Goal: Transaction & Acquisition: Purchase product/service

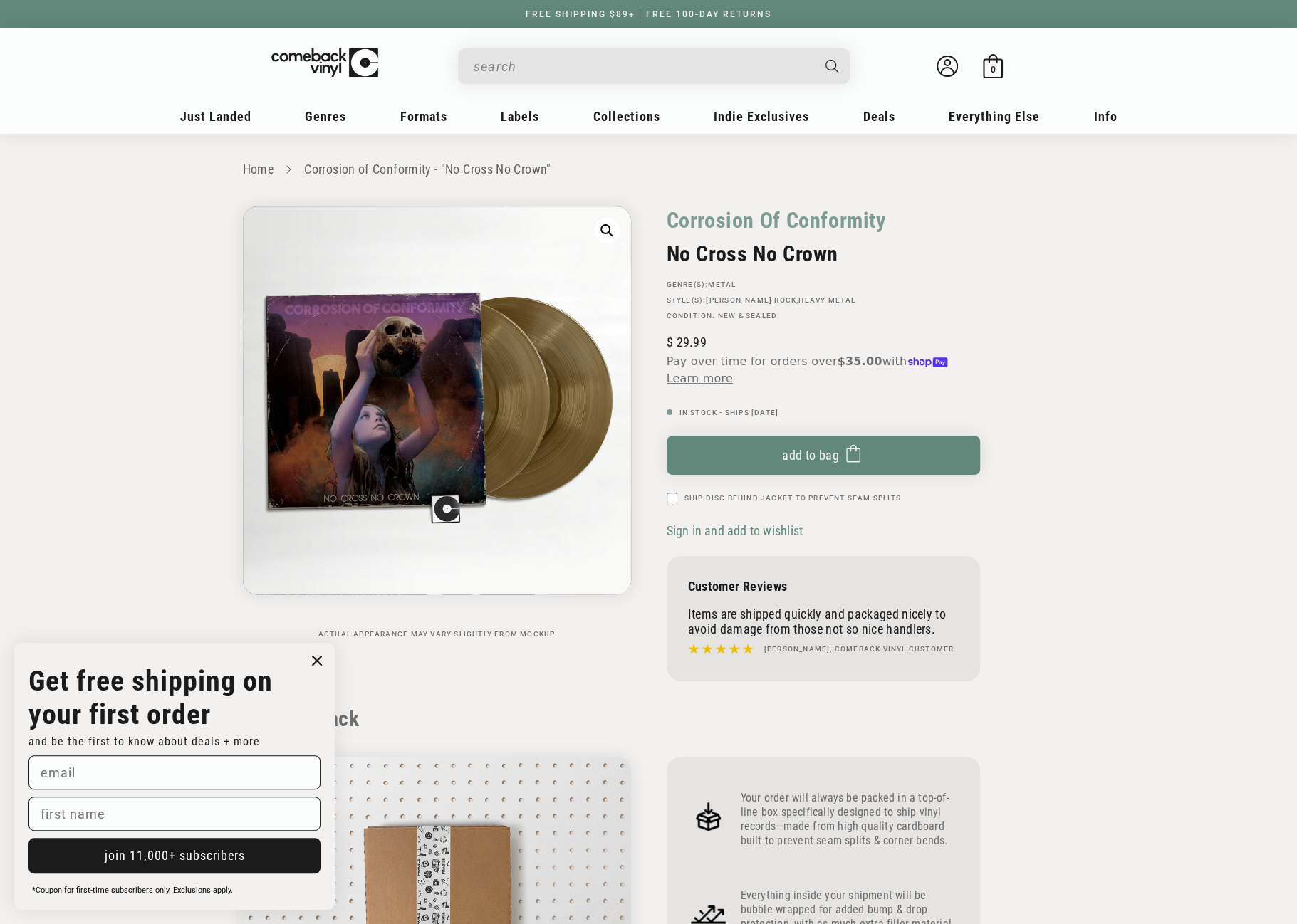
click at [546, 66] on input "When autocomplete results are available use up and down arrows to review and en…" at bounding box center [642, 67] width 337 height 29
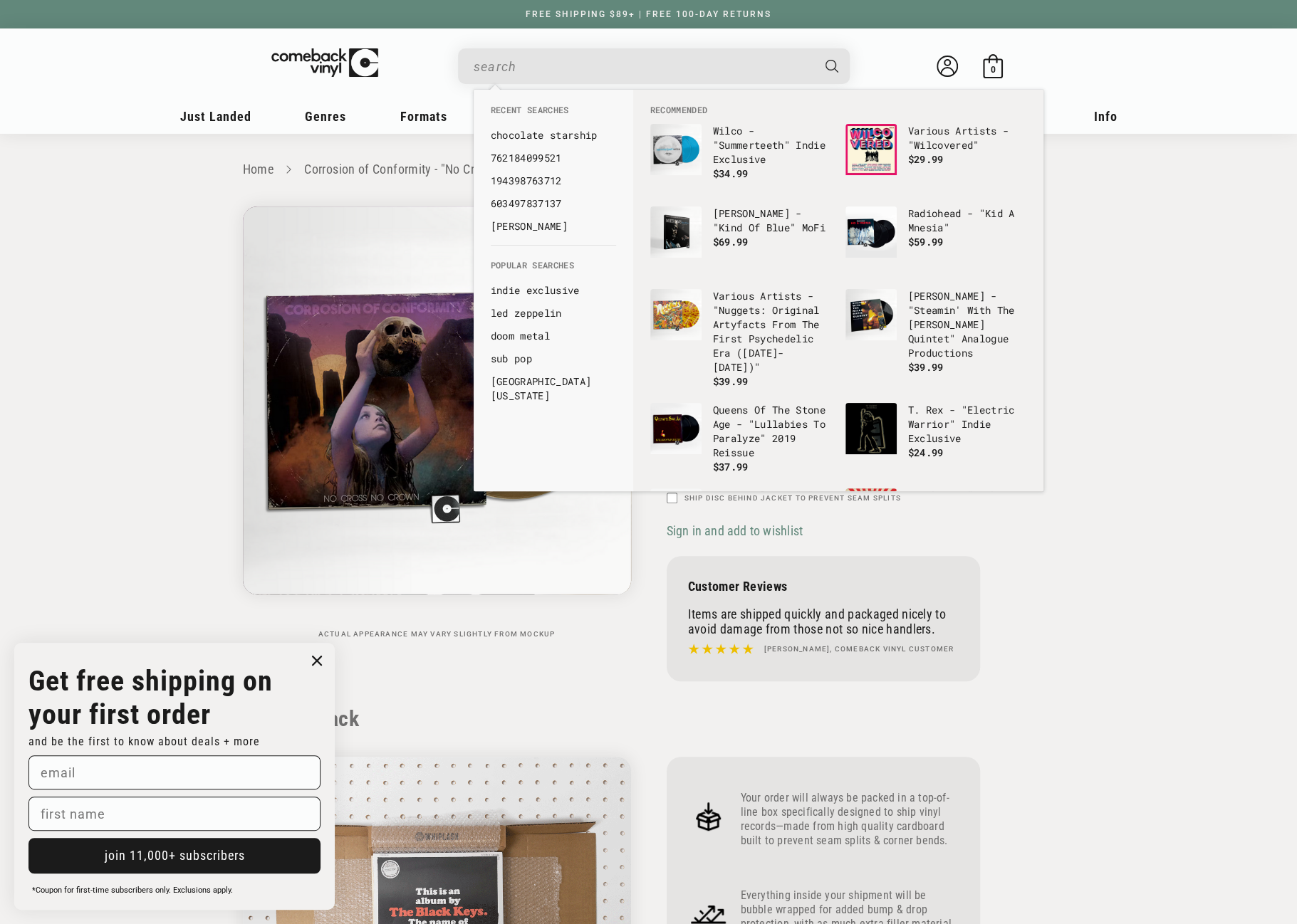
paste input "<p>Megadeth's fourth studio album <em>Rust In Peace</em> arrived in [DATE] as t…"
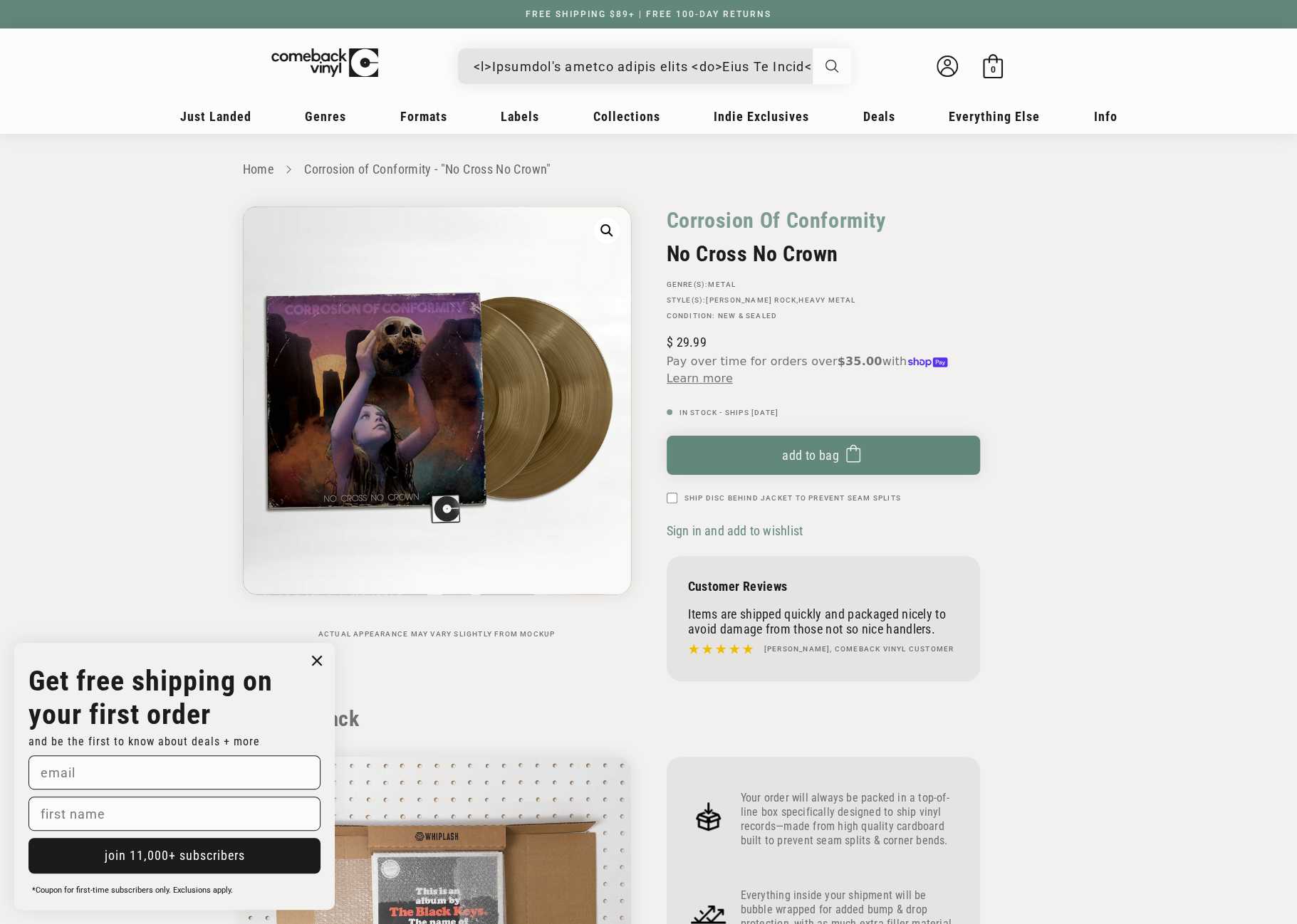
drag, startPoint x: 830, startPoint y: 67, endPoint x: 795, endPoint y: 65, distance: 35.1
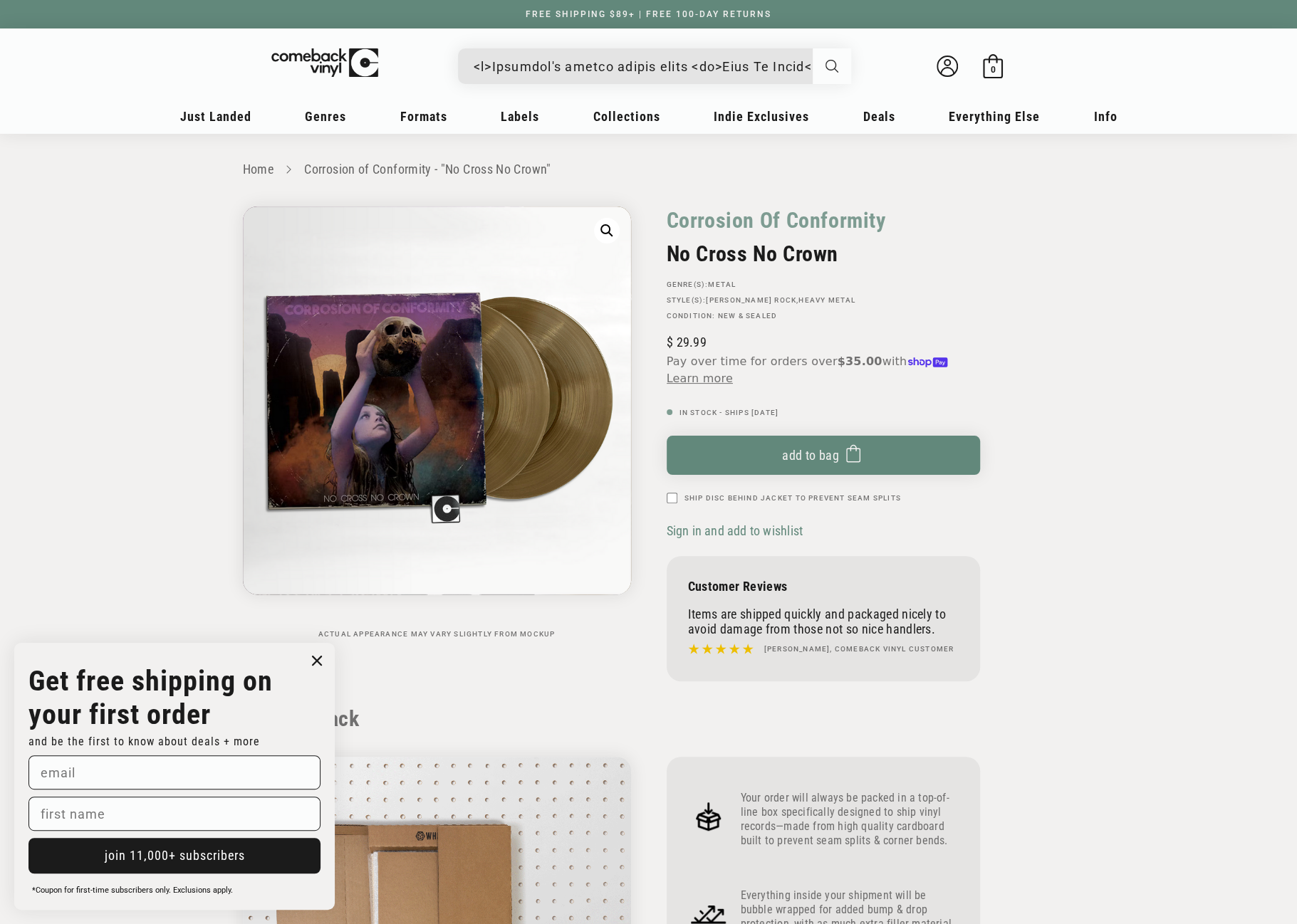
click at [795, 65] on div "Search" at bounding box center [660, 65] width 377 height 34
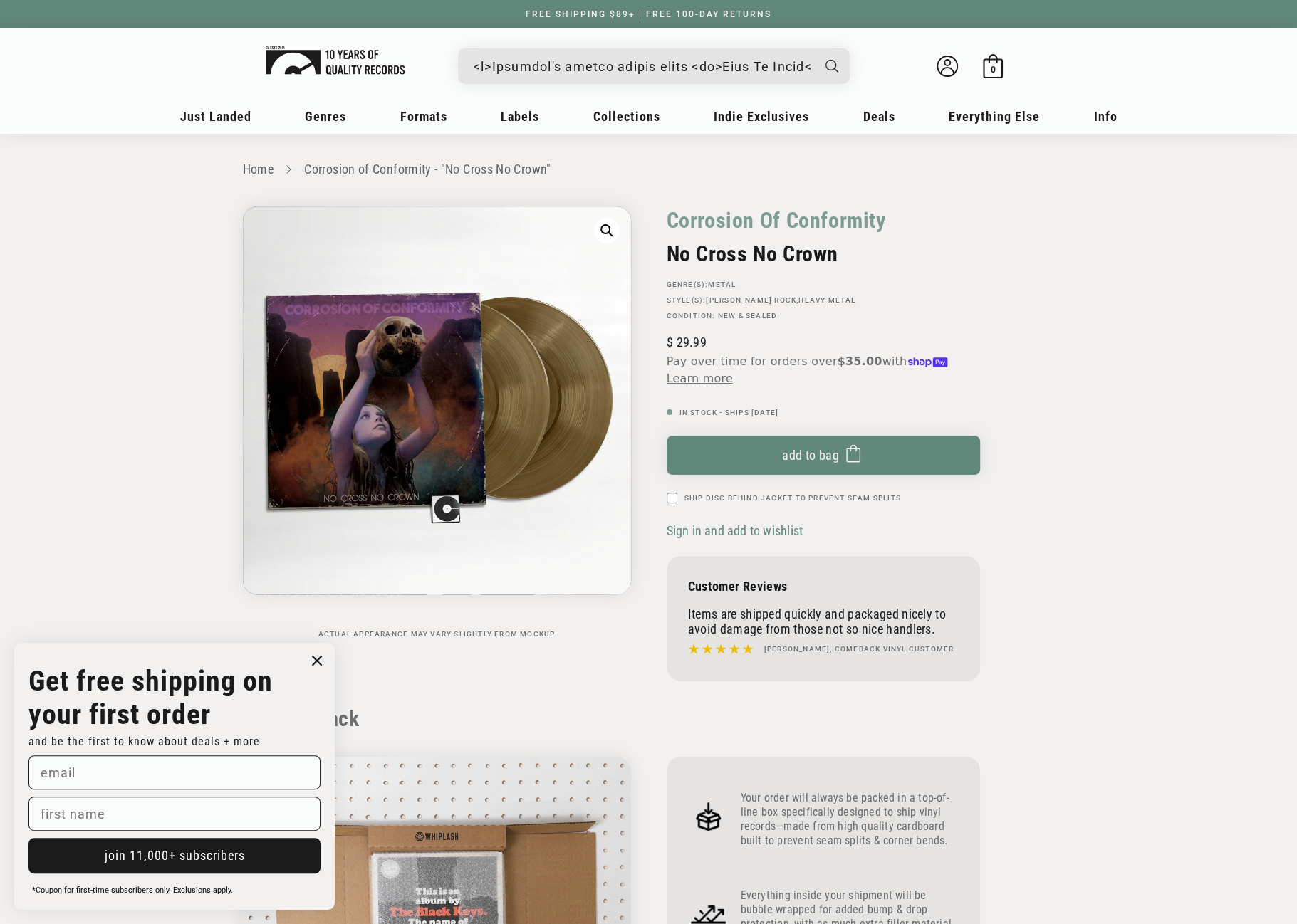
drag, startPoint x: 795, startPoint y: 65, endPoint x: 387, endPoint y: 65, distance: 408.0
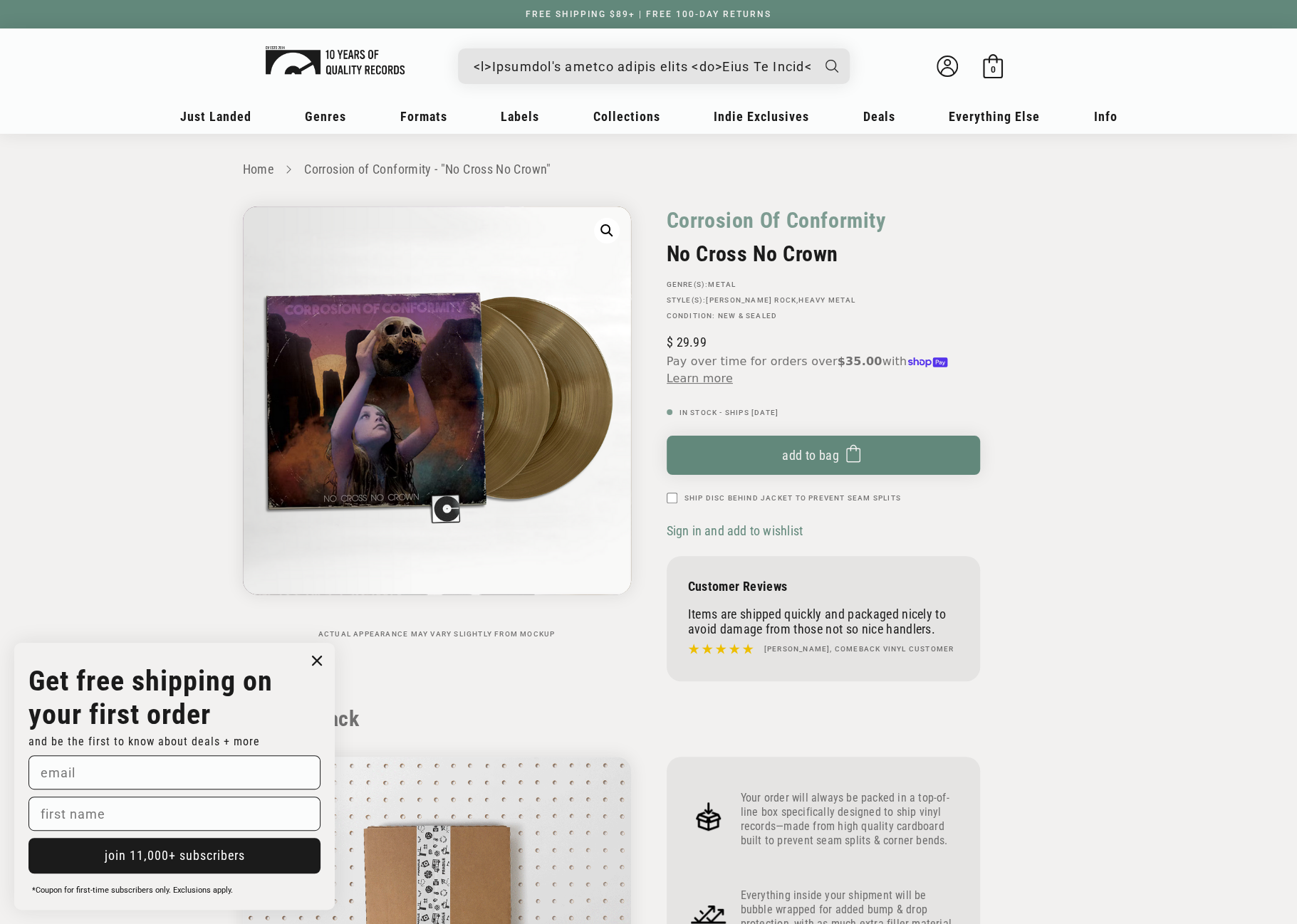
click at [387, 65] on div "See all results... 0 results 0 results Welcome back Bag 0 0 items" at bounding box center [648, 69] width 883 height 53
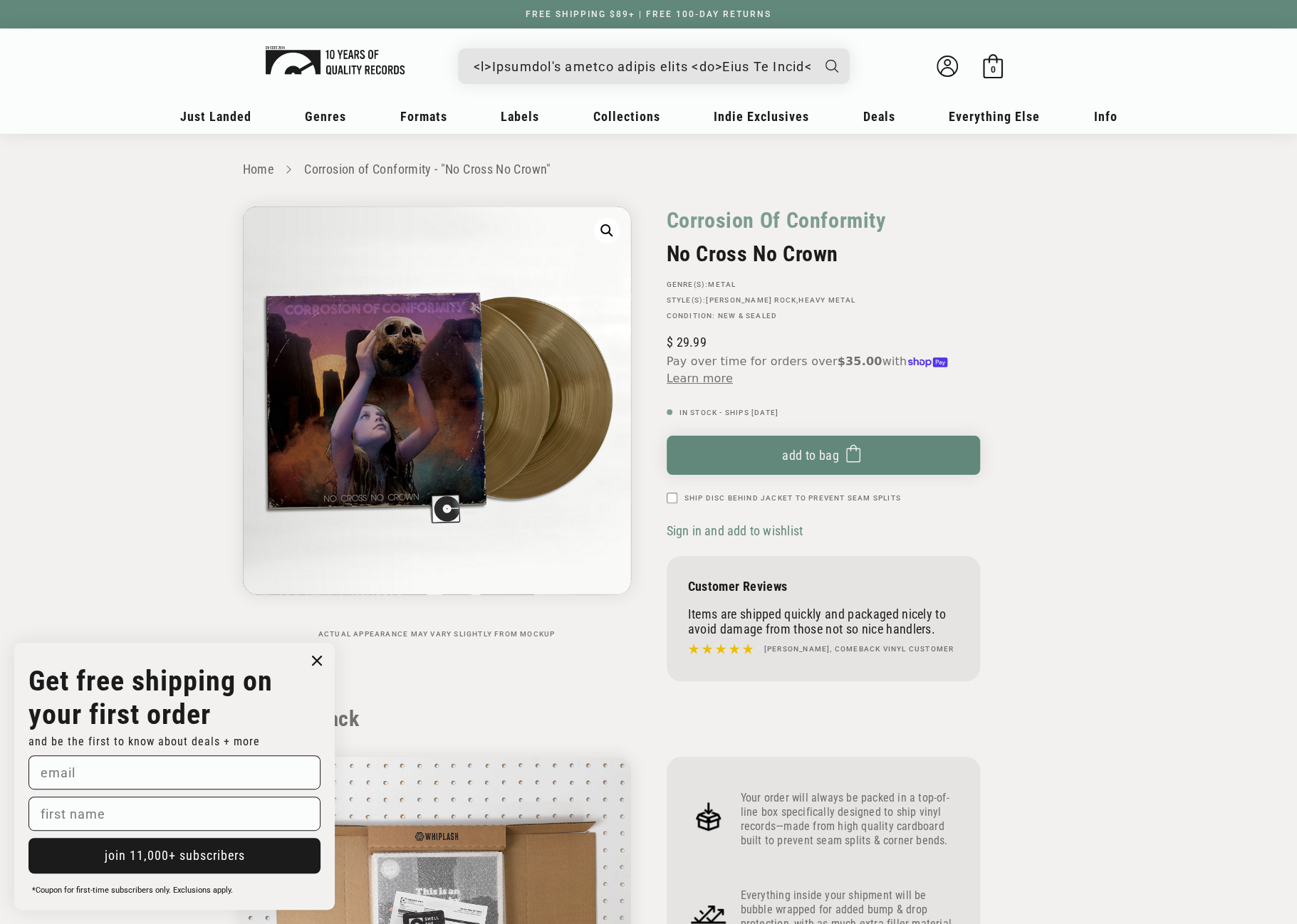
type input "Peace</em> arrived in [DATE] as the band's undisputed masterpiece, marking the …"
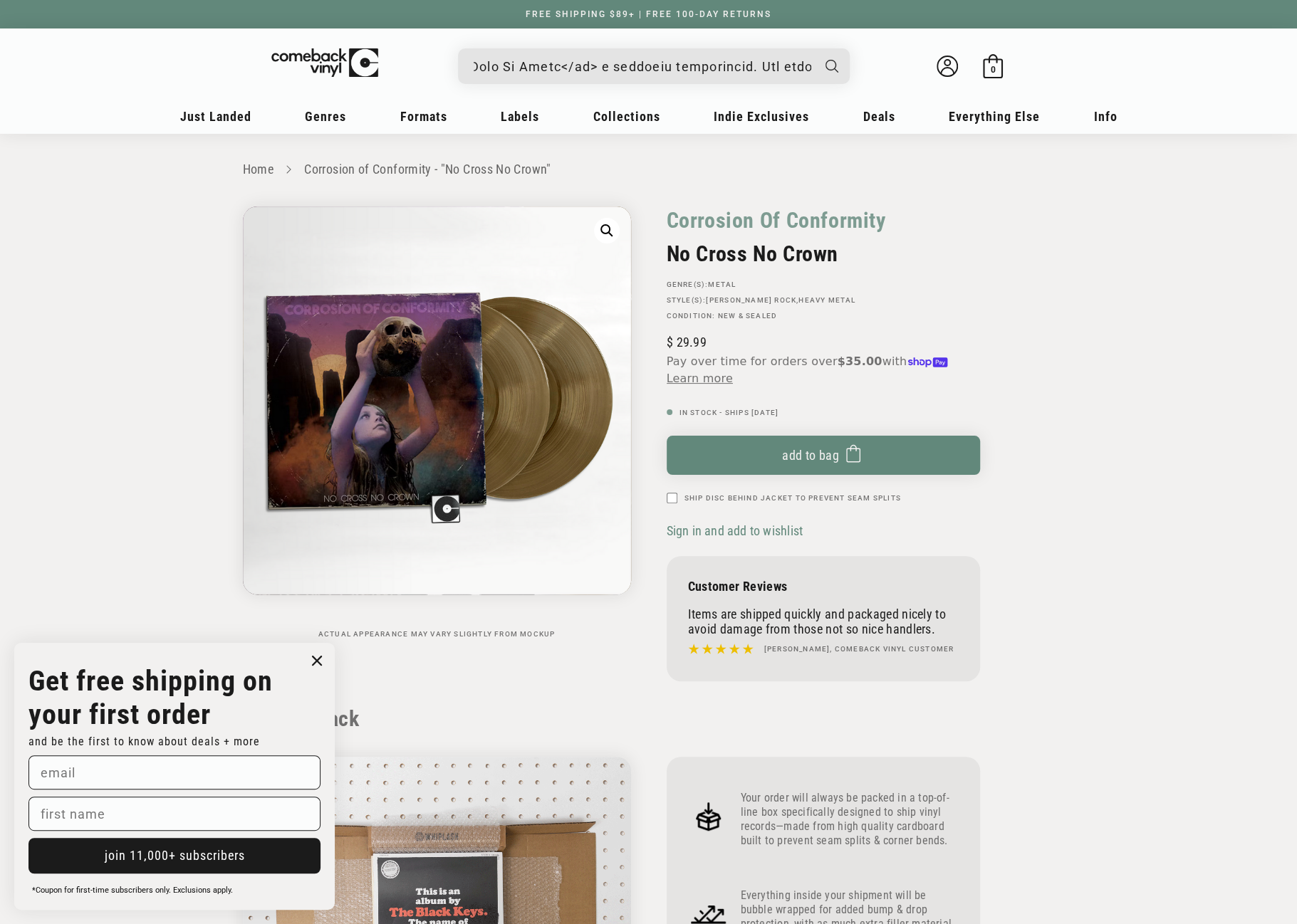
scroll to position [0, 20097]
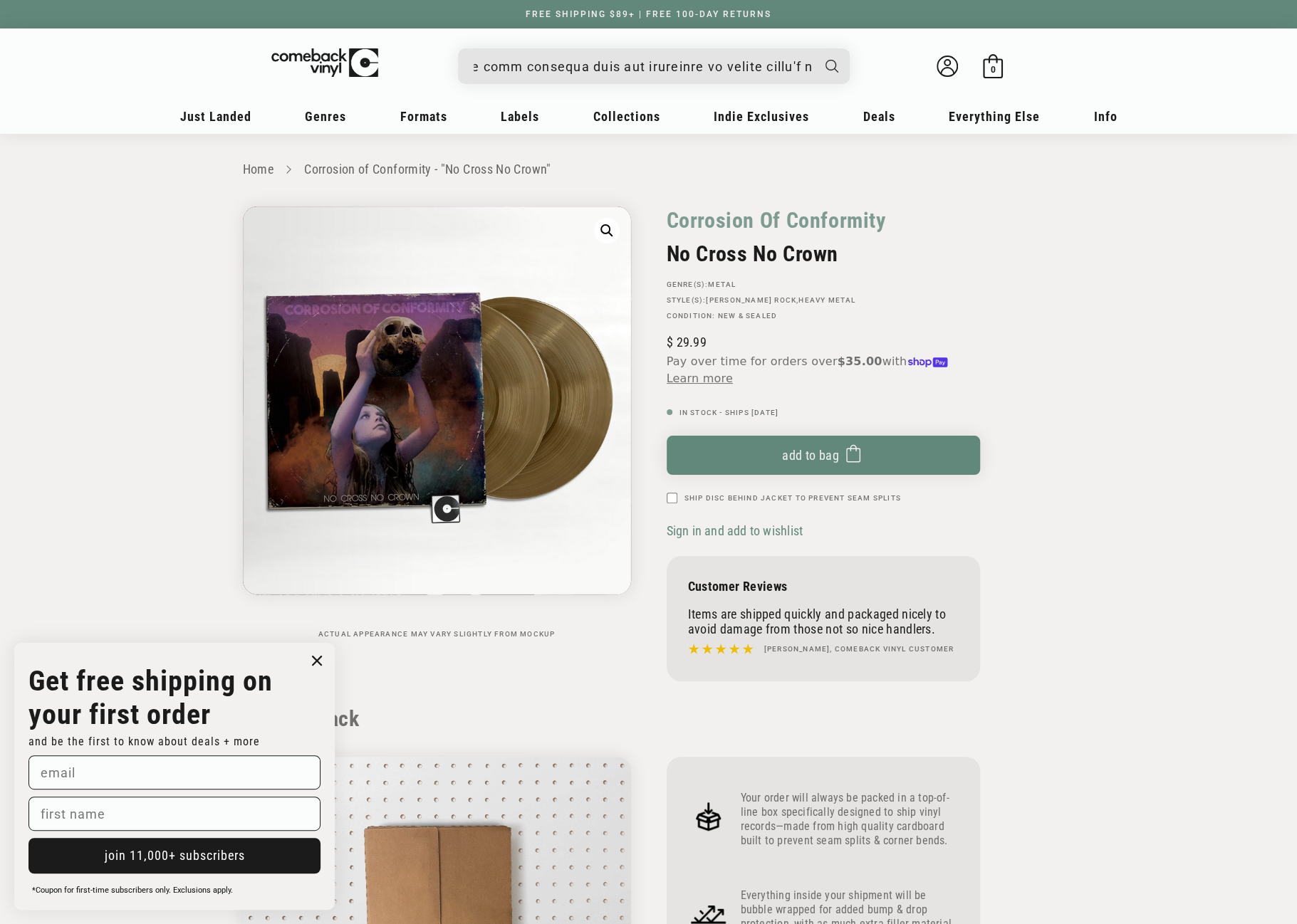
drag, startPoint x: 474, startPoint y: 63, endPoint x: 864, endPoint y: 60, distance: 390.0
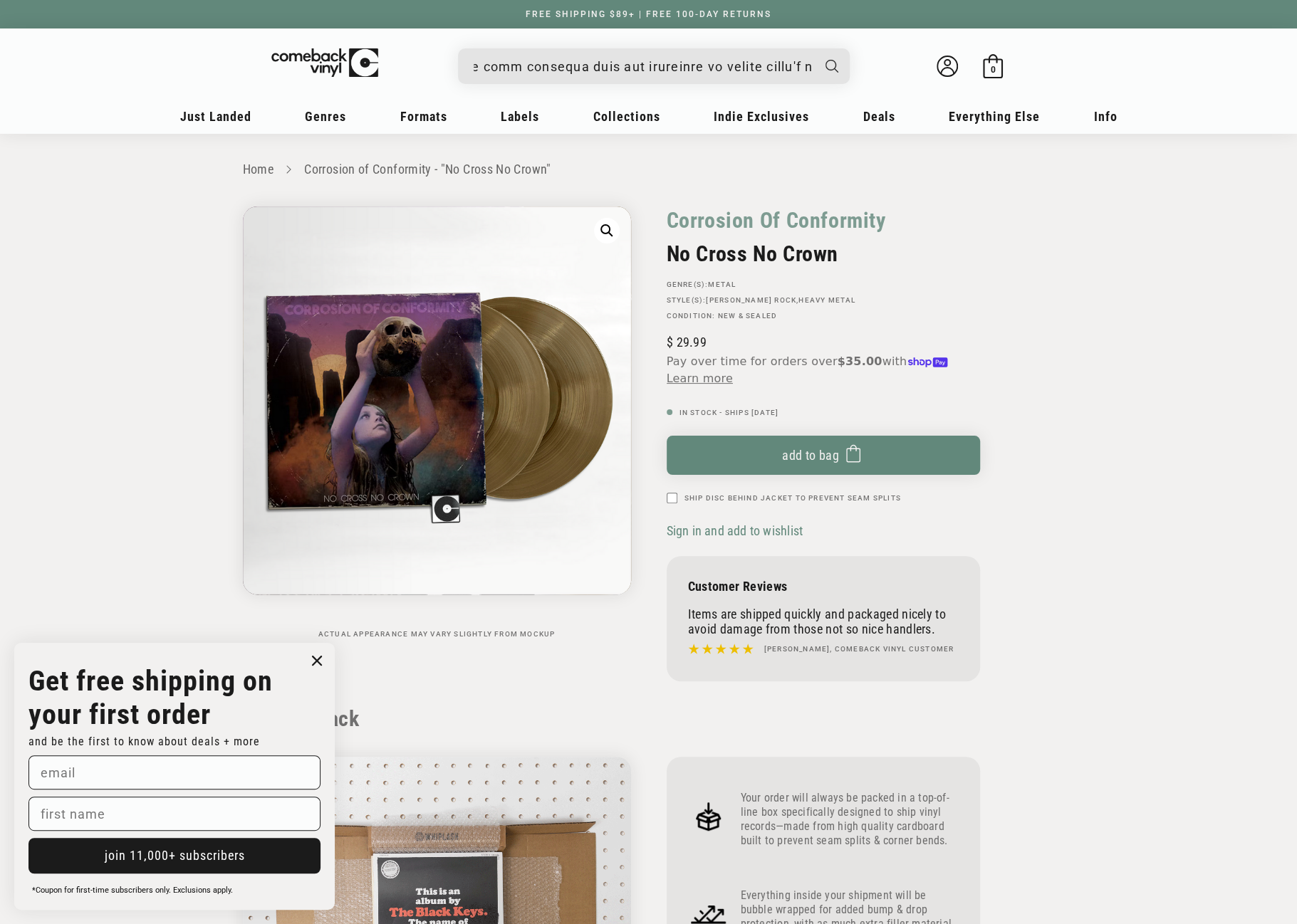
click at [864, 60] on details-modal "See all results... 0 results 0 results" at bounding box center [653, 66] width 541 height 36
click at [600, 64] on input "When autocomplete results are available use up and down arrows to review and en…" at bounding box center [642, 67] width 337 height 29
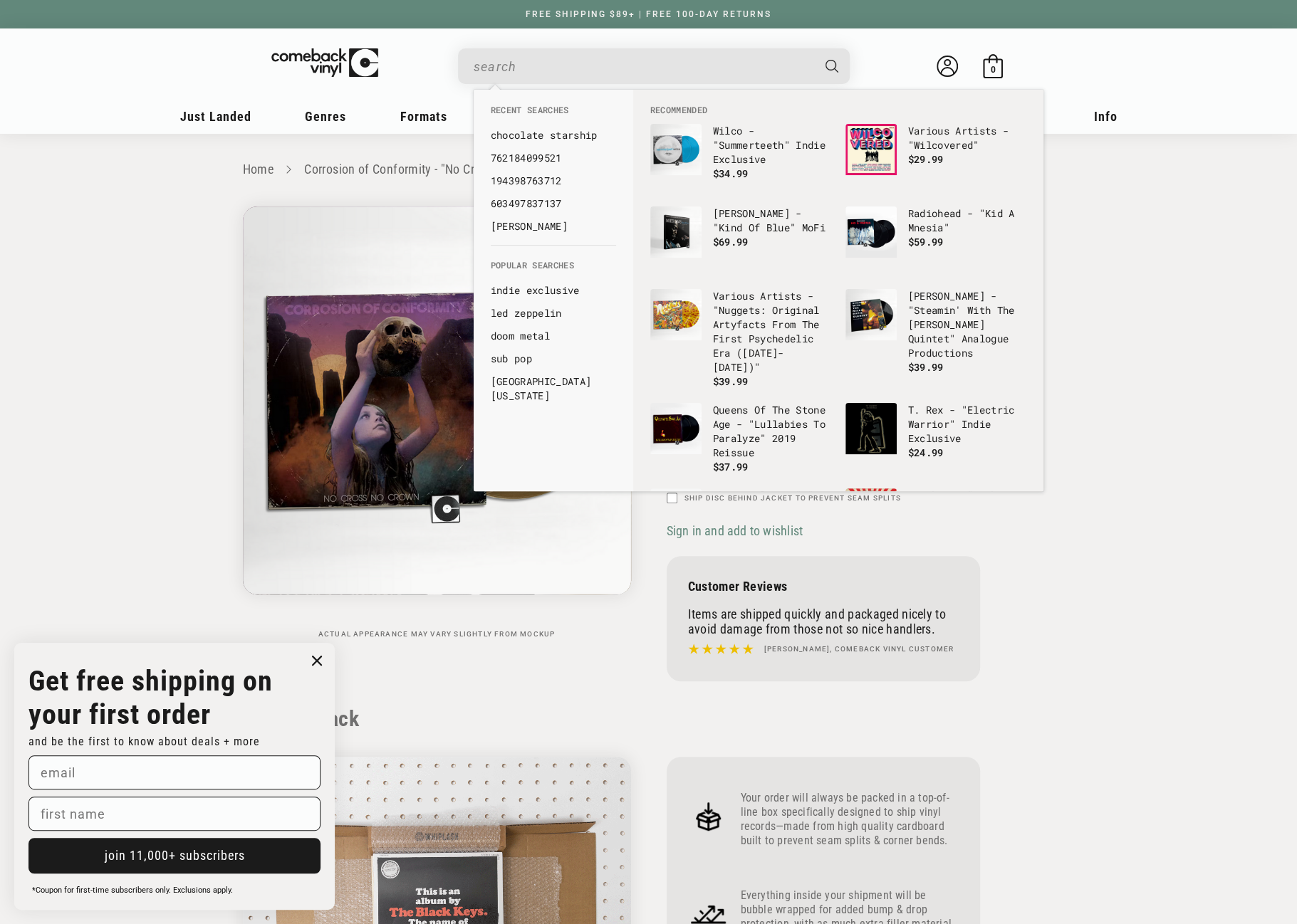
paste input "077779193516"
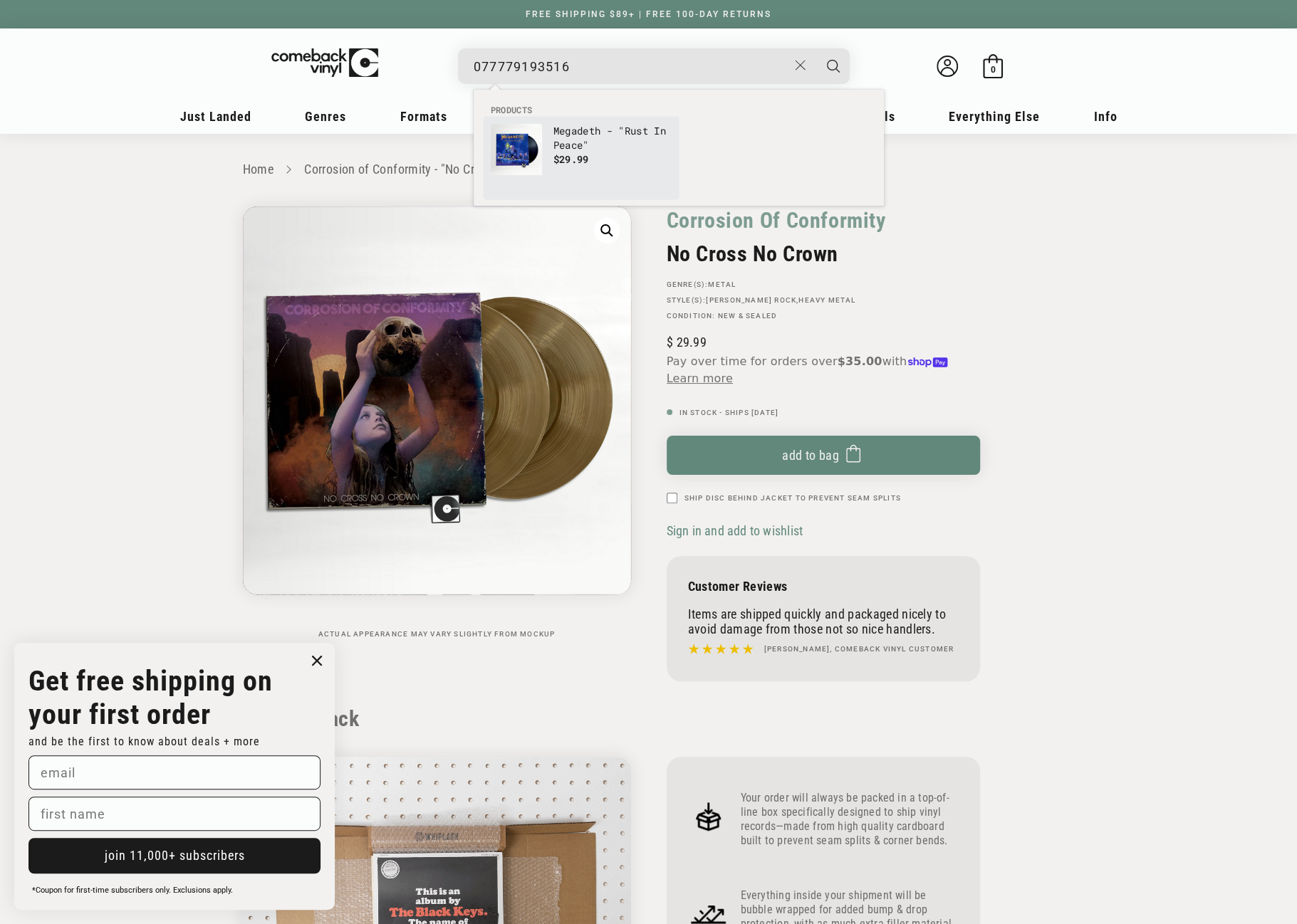
type input "077779193516"
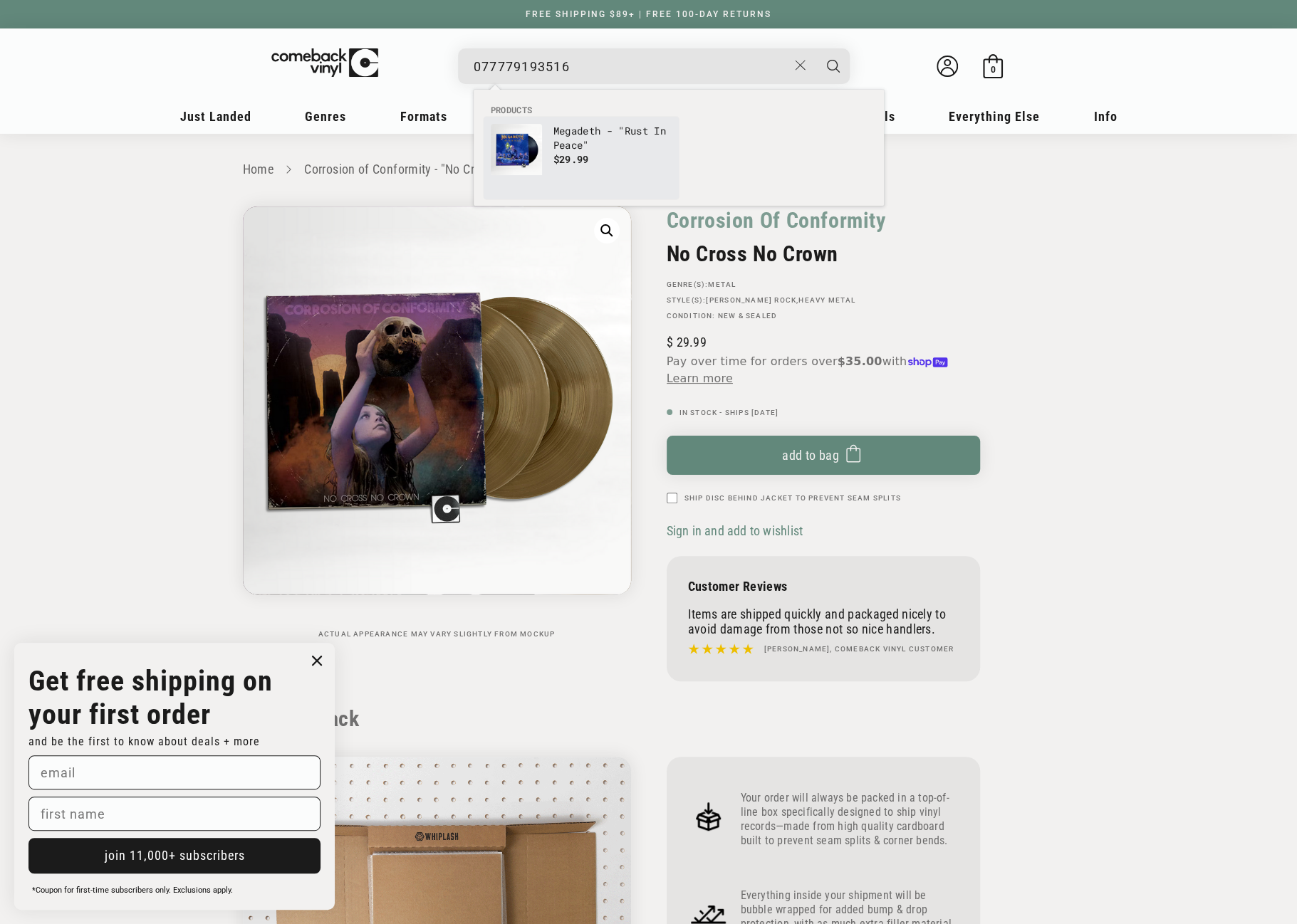
click at [575, 133] on p "Megadeth - "Rust In Peace"" at bounding box center [613, 138] width 118 height 28
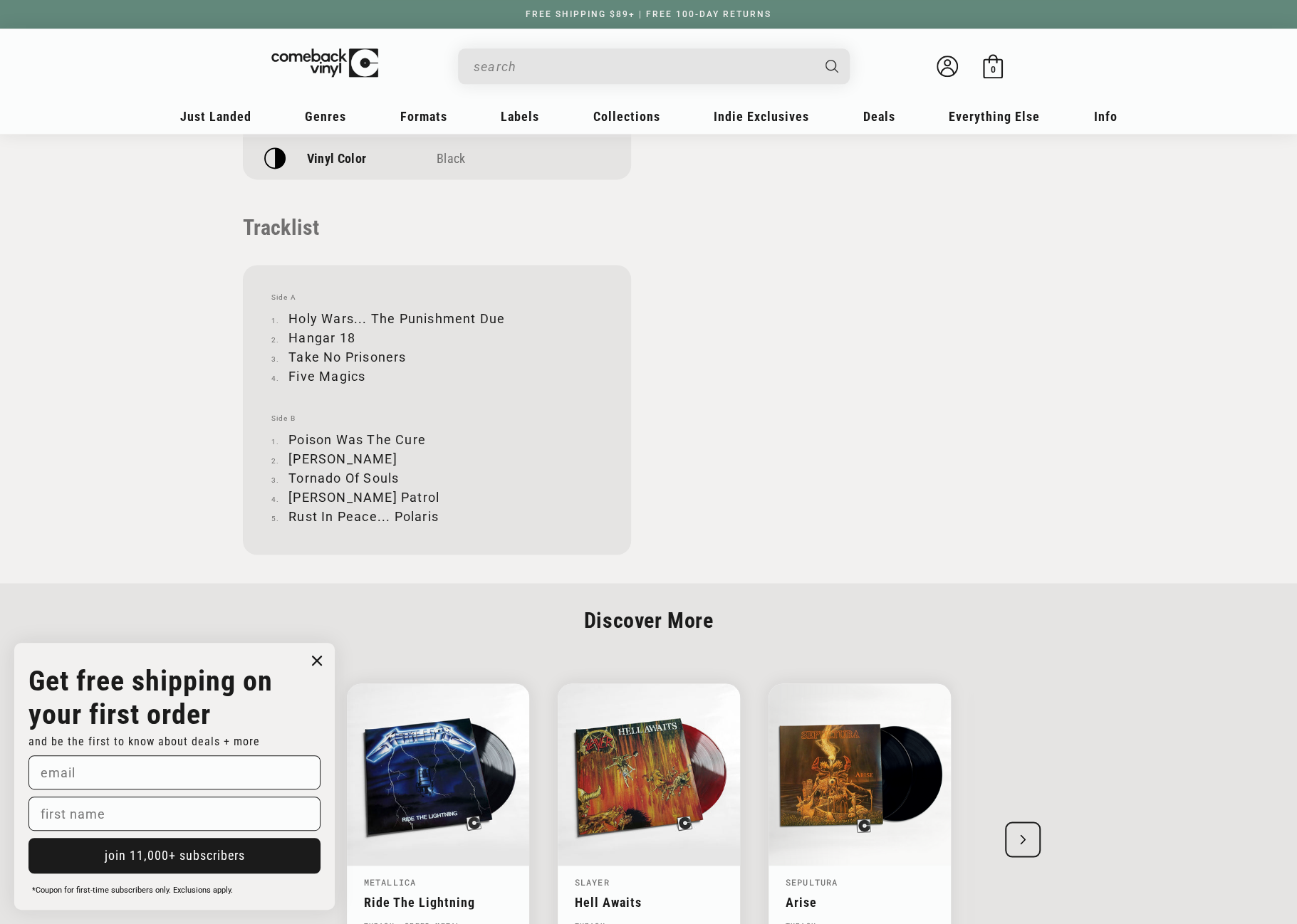
scroll to position [1354, 0]
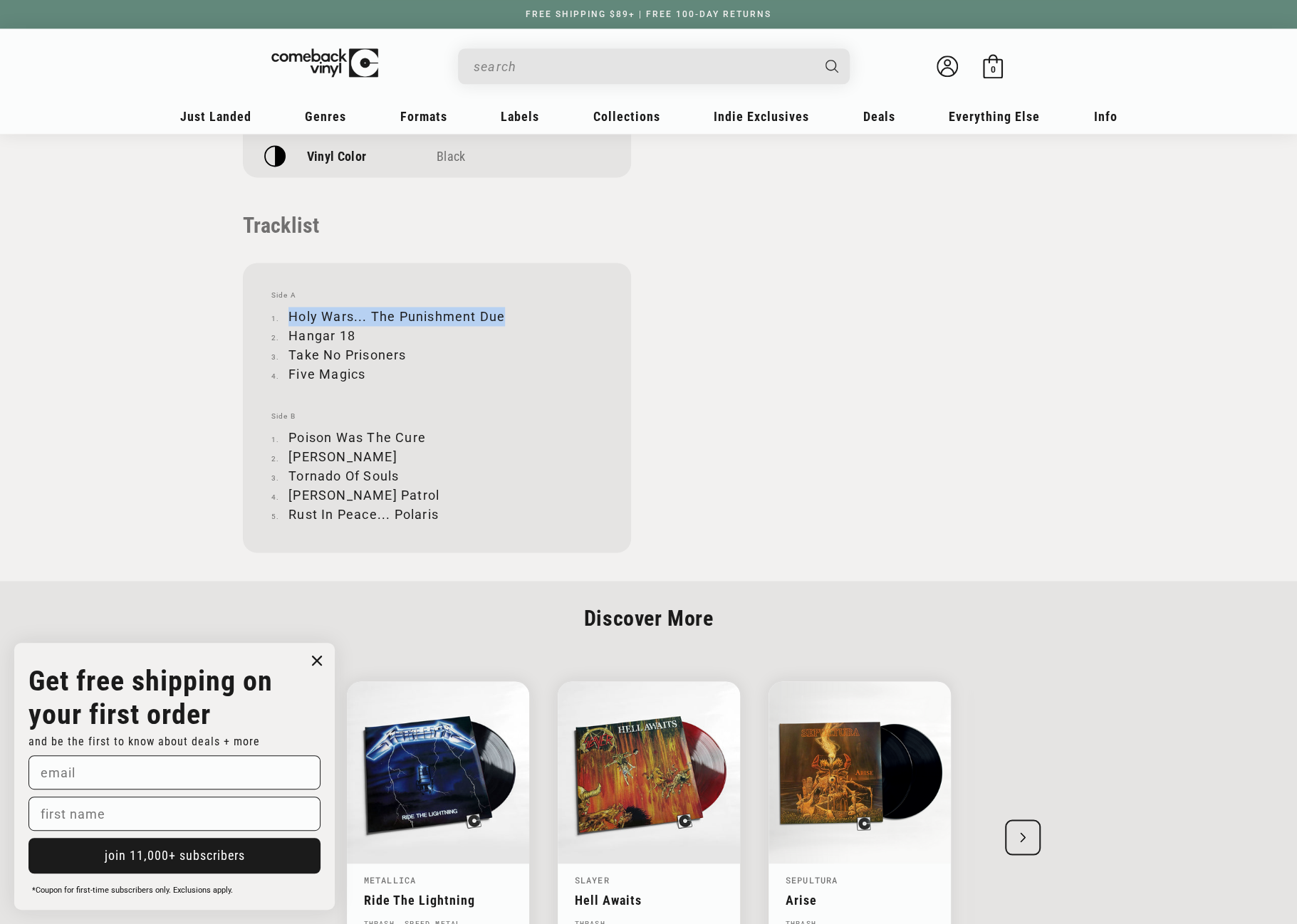
drag, startPoint x: 291, startPoint y: 314, endPoint x: 503, endPoint y: 312, distance: 212.0
click at [503, 312] on li "Holy Wars... The Punishment Due" at bounding box center [437, 317] width 332 height 19
copy li "Holy Wars... The Punishment Due"
drag, startPoint x: 289, startPoint y: 333, endPoint x: 351, endPoint y: 332, distance: 62.0
click at [351, 332] on li "Hangar 18" at bounding box center [437, 335] width 332 height 19
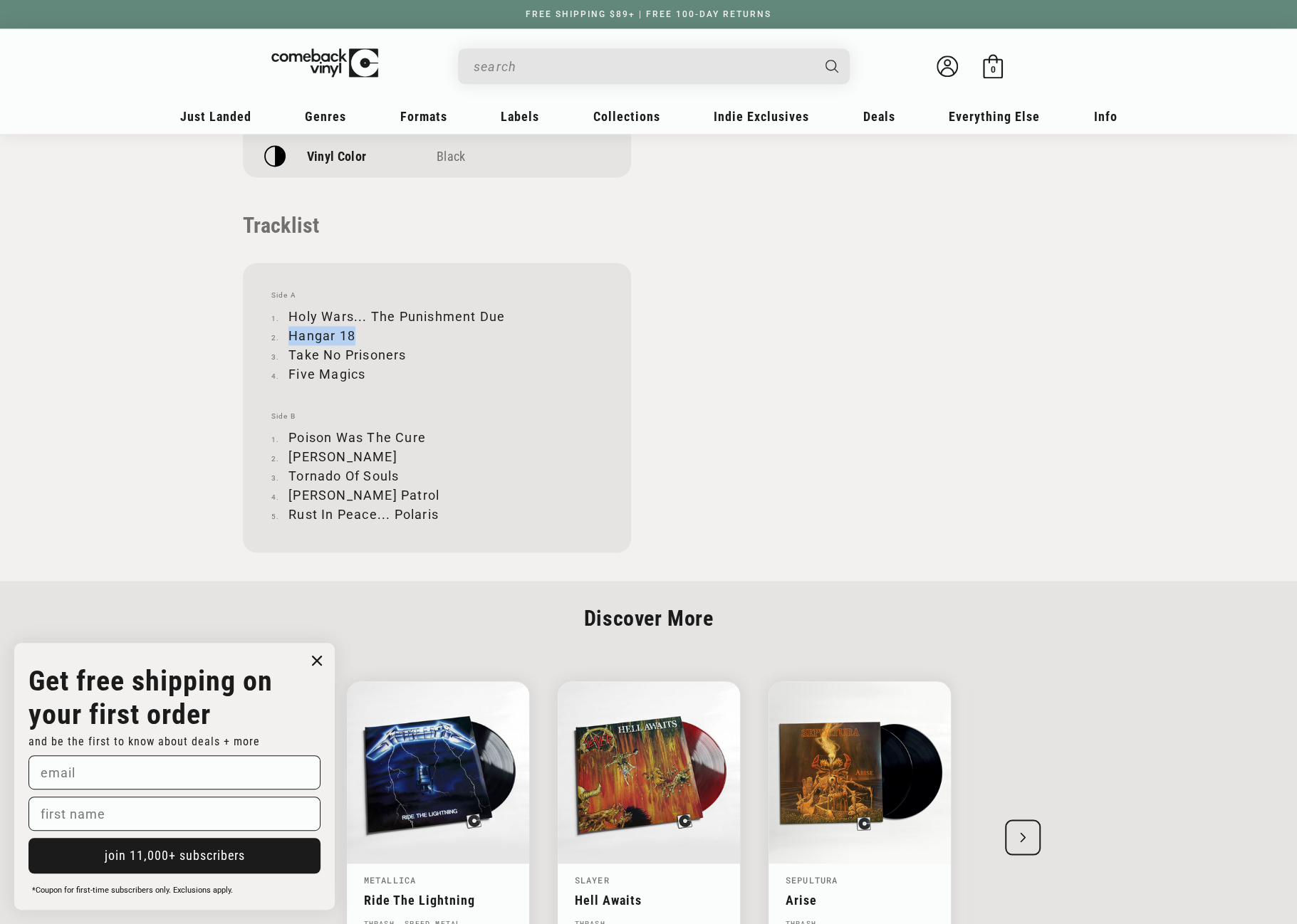
copy li "Hangar 18"
drag, startPoint x: 291, startPoint y: 356, endPoint x: 409, endPoint y: 356, distance: 118.0
click at [409, 356] on li "Take No Prisoners" at bounding box center [437, 355] width 332 height 19
copy li "Take No Prisoners"
drag, startPoint x: 288, startPoint y: 371, endPoint x: 364, endPoint y: 374, distance: 76.1
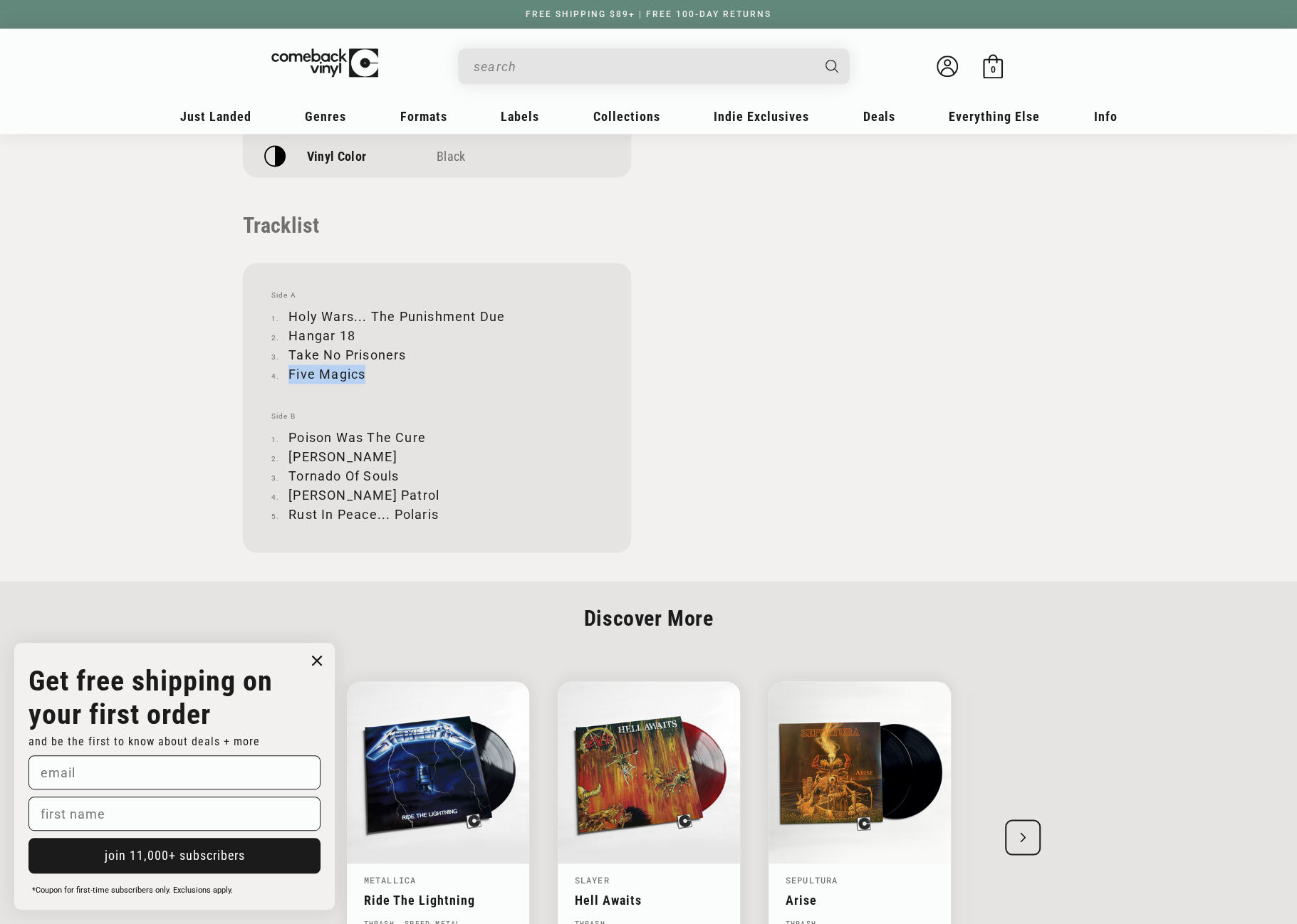
click at [364, 374] on li "Five Magics" at bounding box center [437, 374] width 332 height 19
copy li "Five Magics"
drag, startPoint x: 289, startPoint y: 436, endPoint x: 425, endPoint y: 435, distance: 136.0
click at [425, 435] on li "Poison Was The Cure" at bounding box center [437, 437] width 332 height 19
copy li "Poison Was The Cure"
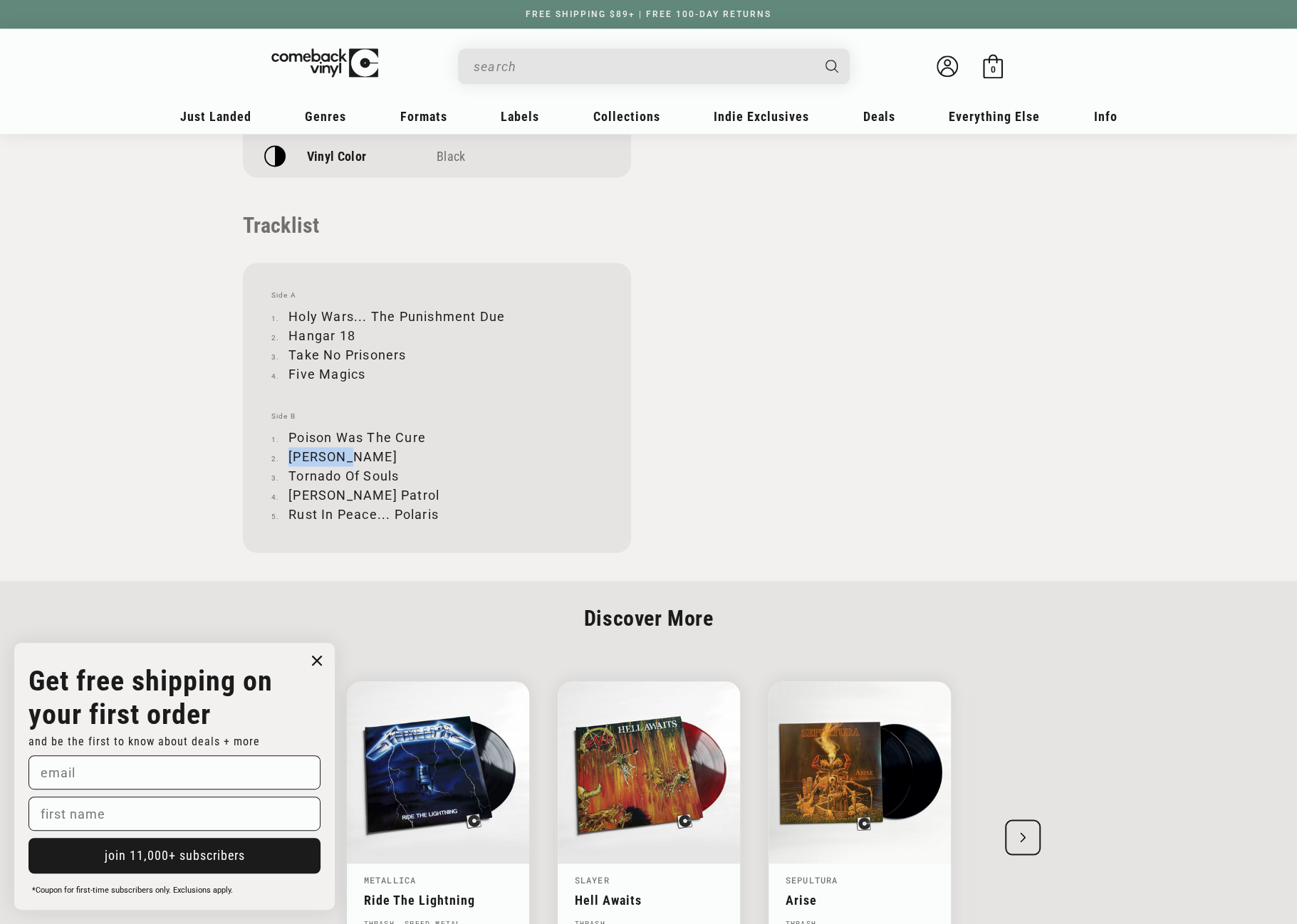
drag, startPoint x: 290, startPoint y: 458, endPoint x: 340, endPoint y: 455, distance: 50.1
click at [340, 455] on li "Lucretia" at bounding box center [437, 457] width 332 height 19
copy li "Lucretia"
drag, startPoint x: 291, startPoint y: 473, endPoint x: 398, endPoint y: 475, distance: 107.0
click at [398, 475] on li "Tornado Of Souls" at bounding box center [437, 476] width 332 height 19
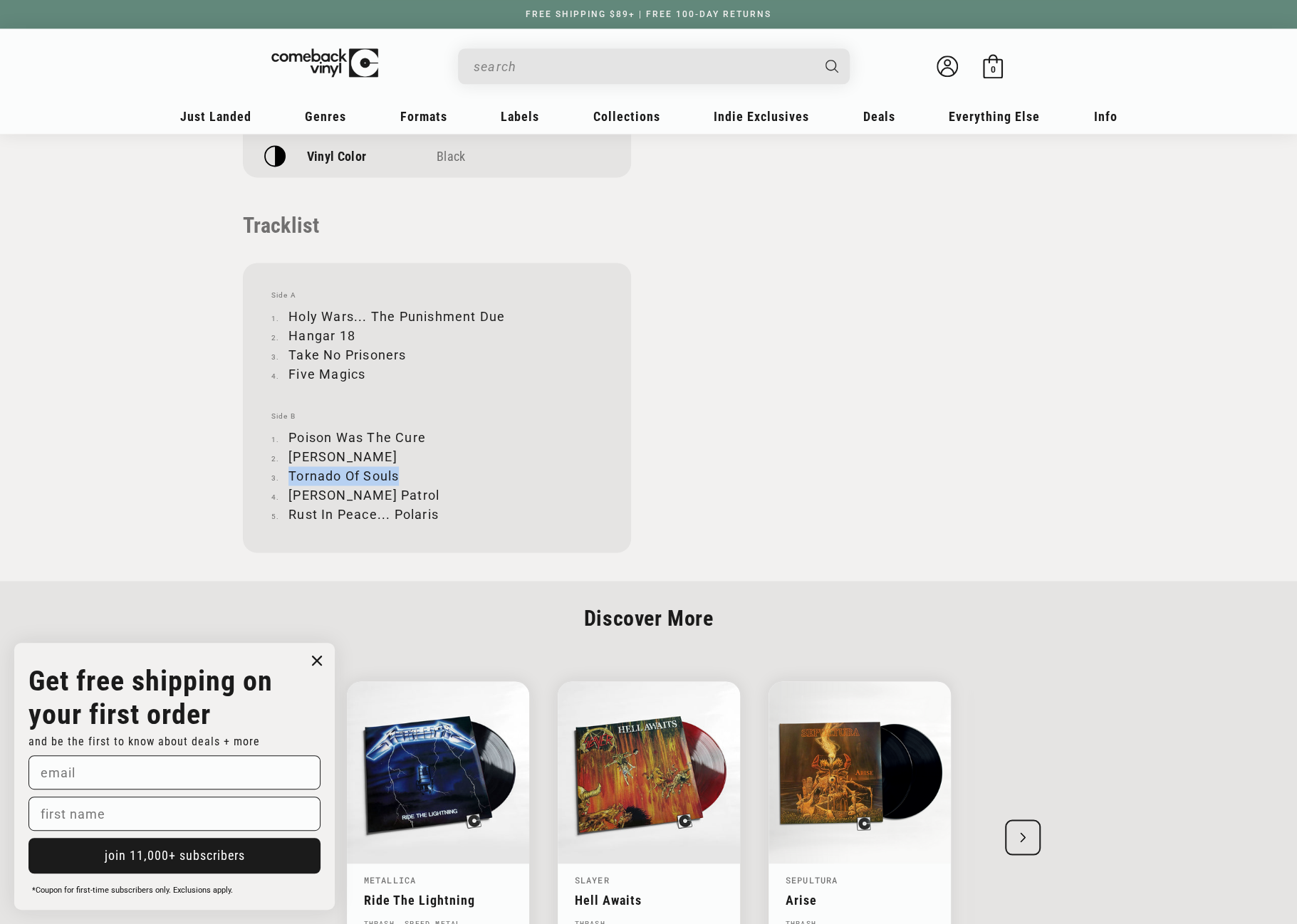
copy li "Tornado Of Souls"
drag, startPoint x: 289, startPoint y: 494, endPoint x: 366, endPoint y: 493, distance: 77.0
click at [366, 493] on li "Dawn Patrol" at bounding box center [437, 495] width 332 height 19
copy li "Dawn Patrol"
drag, startPoint x: 290, startPoint y: 513, endPoint x: 437, endPoint y: 514, distance: 147.0
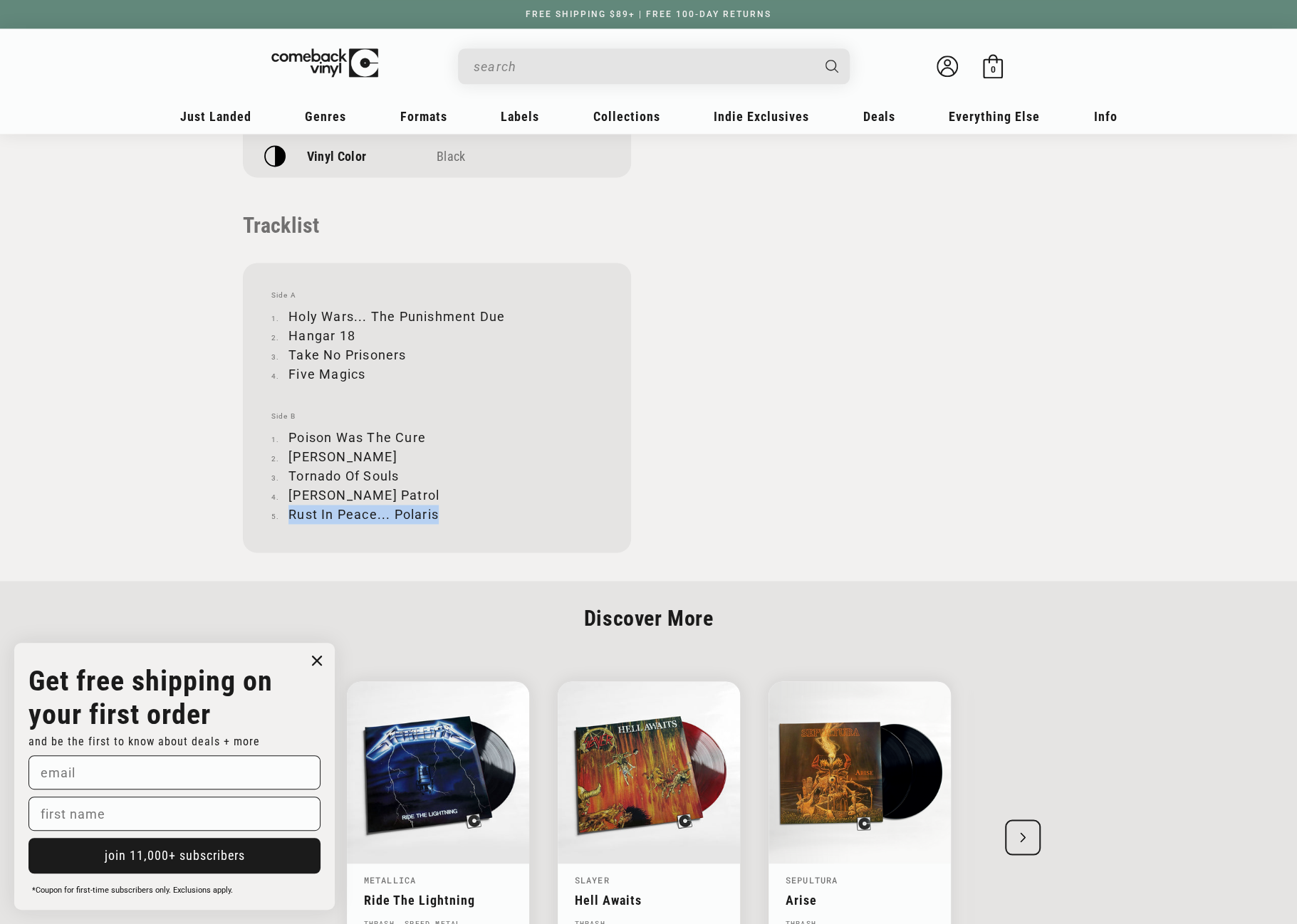
click at [437, 514] on li "Rust In Peace... Polaris" at bounding box center [437, 515] width 332 height 19
copy li "Rust In Peace... Polaris"
